Goal: Navigation & Orientation: Find specific page/section

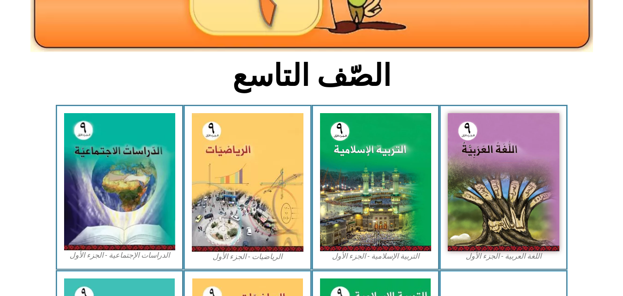
scroll to position [185, 0]
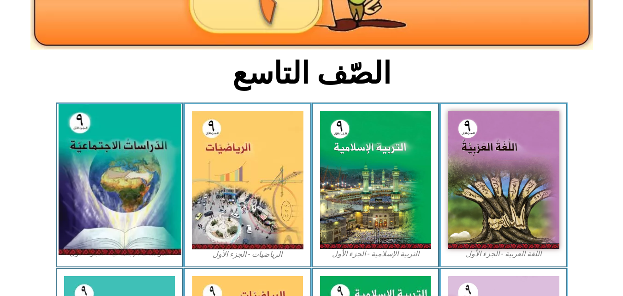
click at [118, 117] on img at bounding box center [119, 179] width 123 height 151
click at [134, 120] on img at bounding box center [119, 179] width 123 height 151
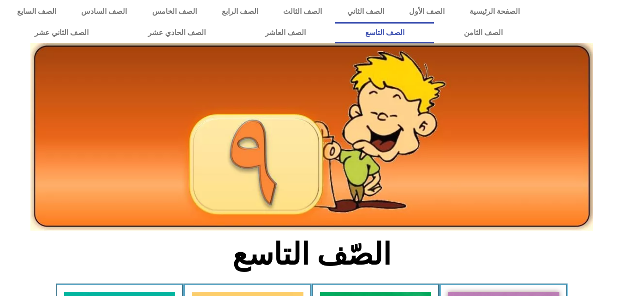
scroll to position [0, 0]
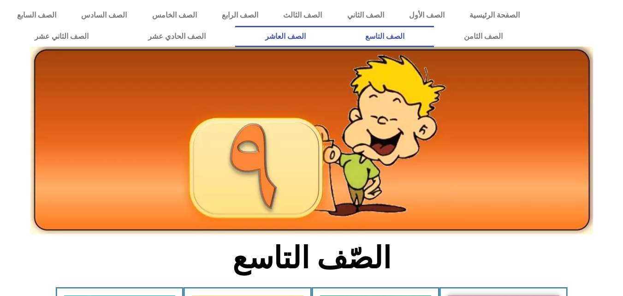
click at [335, 36] on link "الصف العاشر" at bounding box center [285, 36] width 100 height 21
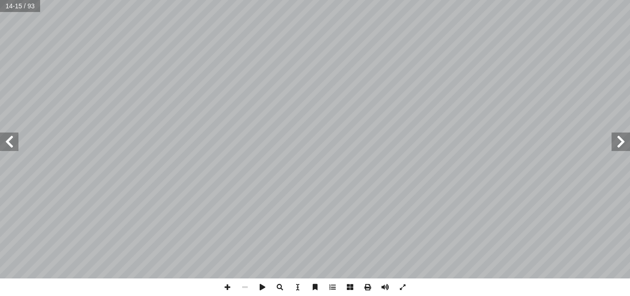
click at [617, 145] on span at bounding box center [621, 141] width 18 height 18
click at [618, 145] on span at bounding box center [621, 141] width 18 height 18
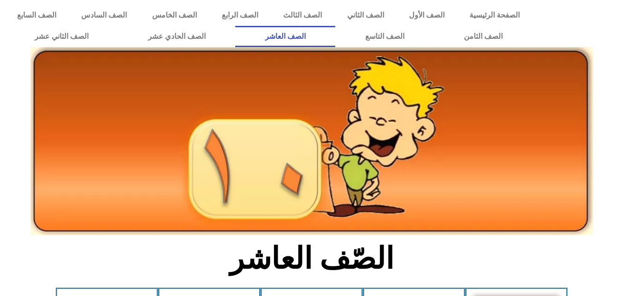
scroll to position [258, 0]
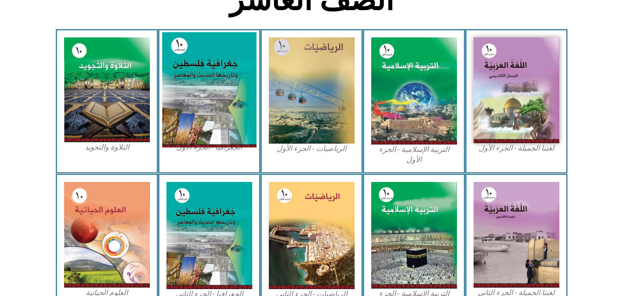
click at [226, 81] on img at bounding box center [209, 89] width 95 height 115
